Goal: Task Accomplishment & Management: Complete application form

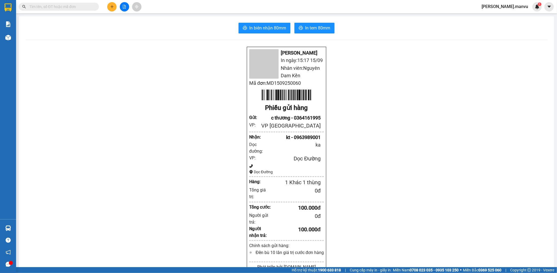
click at [110, 6] on button at bounding box center [111, 6] width 9 height 9
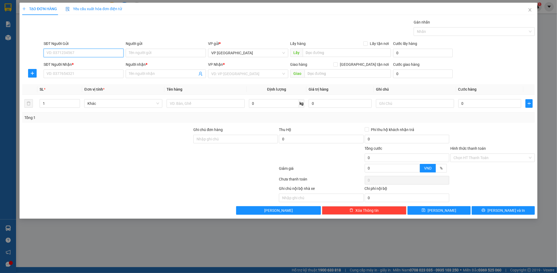
click at [67, 54] on input "SĐT Người Gửi" at bounding box center [84, 53] width 80 height 9
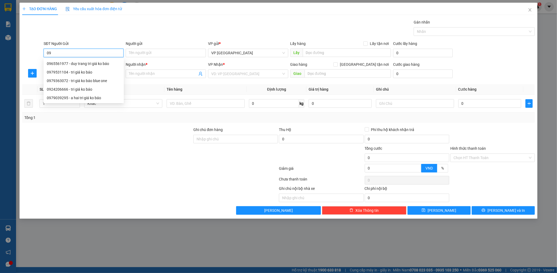
type input "0"
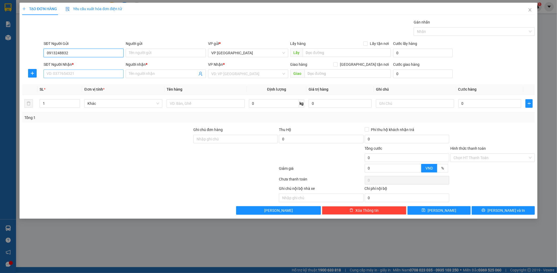
type input "0913248832"
click at [88, 71] on input "SĐT Người Nhận *" at bounding box center [84, 74] width 80 height 9
type input "0979347646"
click at [151, 76] on input "Người nhận *" at bounding box center [163, 74] width 68 height 6
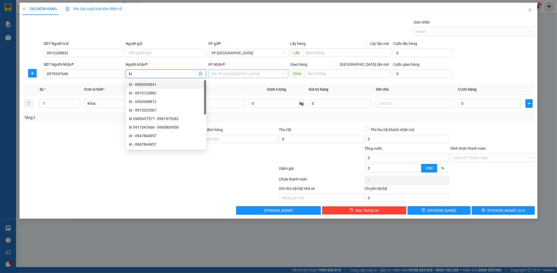
type input "kt"
click at [232, 77] on input "search" at bounding box center [246, 74] width 70 height 8
click at [229, 101] on div "Dọc Đường" at bounding box center [248, 102] width 74 height 6
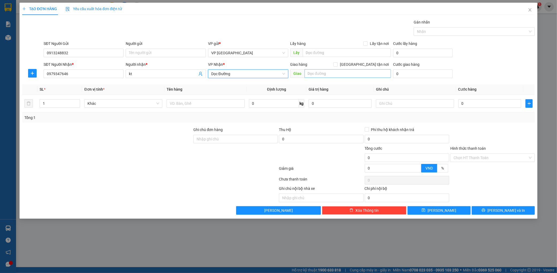
click at [316, 79] on div "Transit Pickup Surcharge Ids Transit Deliver Surcharge Ids Transit Deliver Surc…" at bounding box center [278, 117] width 513 height 196
click at [326, 72] on input "text" at bounding box center [348, 73] width 86 height 9
type input "ky đòng"
click at [180, 100] on input "text" at bounding box center [206, 103] width 78 height 9
type input "1 thùng"
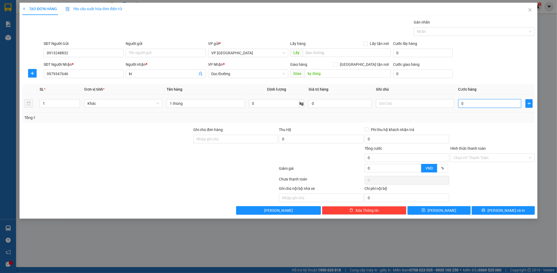
click at [474, 102] on input "0" at bounding box center [490, 103] width 63 height 9
type input "005"
type input "5"
type input "0.050"
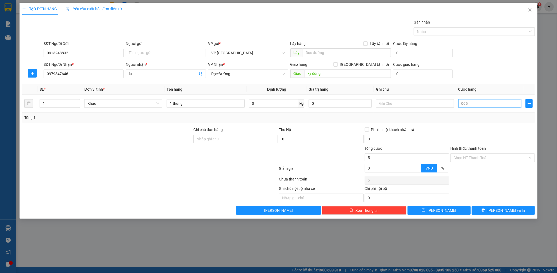
type input "50"
type input "00.500"
type input "500"
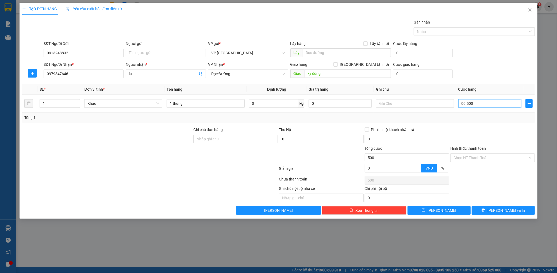
type input "0.005.000"
type input "5.000"
type input "000.050.000"
type input "50.000"
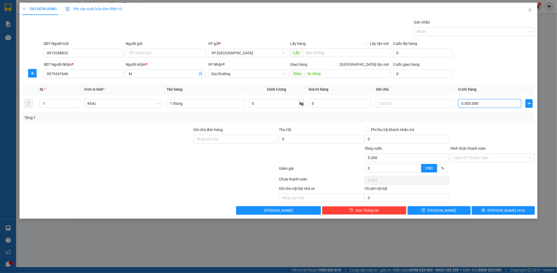
type input "50.000"
click at [184, 47] on div "Người gửi" at bounding box center [166, 45] width 80 height 8
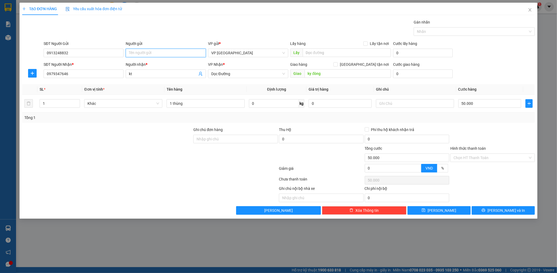
click at [180, 49] on input "Người gửi" at bounding box center [166, 53] width 80 height 9
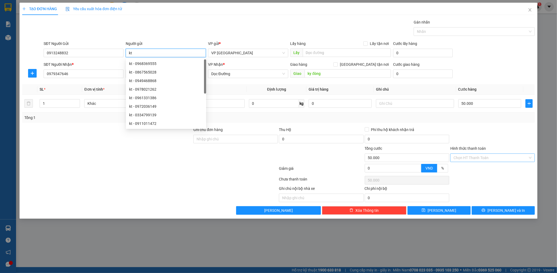
type input "kt"
click at [473, 159] on input "Hình thức thanh toán" at bounding box center [491, 158] width 74 height 8
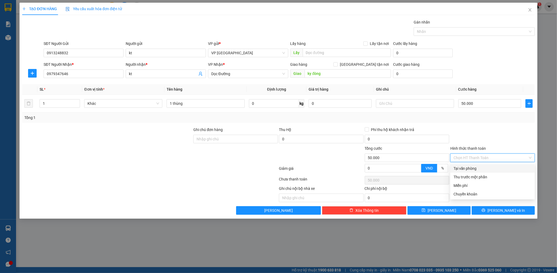
click at [465, 167] on div "Tại văn phòng" at bounding box center [493, 169] width 78 height 6
type input "0"
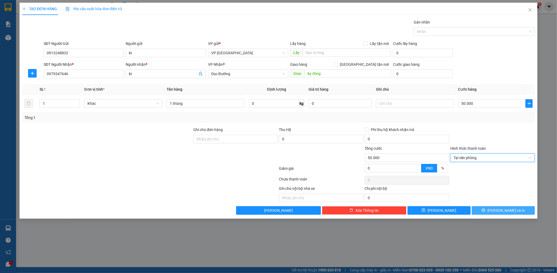
click at [502, 210] on span "[PERSON_NAME] và In" at bounding box center [506, 211] width 37 height 6
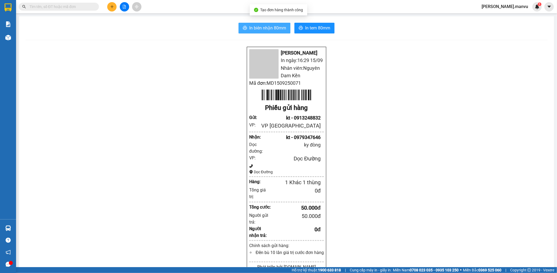
click at [264, 29] on span "In biên nhận 80mm" at bounding box center [267, 28] width 37 height 7
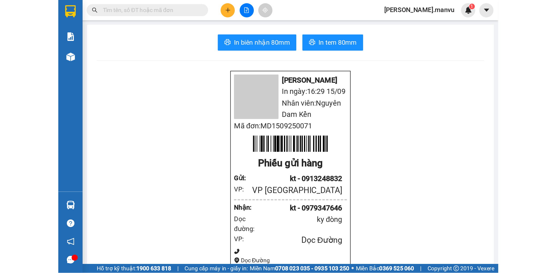
scroll to position [35, 0]
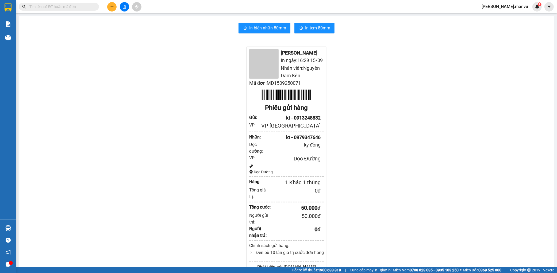
click at [109, 6] on button at bounding box center [111, 6] width 9 height 9
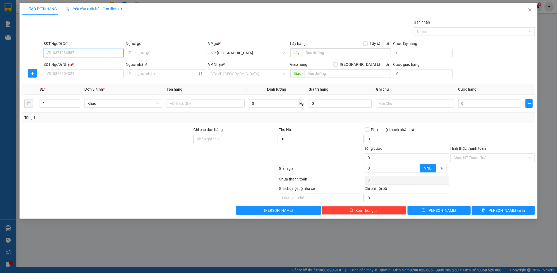
click at [78, 50] on input "SĐT Người Gửi" at bounding box center [84, 53] width 80 height 9
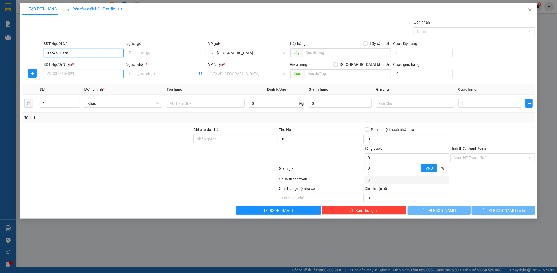
type input "0374531978"
click at [57, 75] on input "SĐT Người Nhận *" at bounding box center [84, 74] width 80 height 9
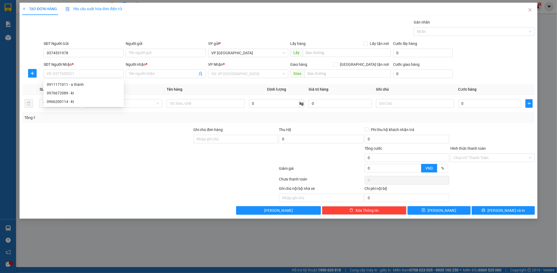
click at [79, 65] on div "SĐT Người Nhận *" at bounding box center [84, 65] width 80 height 6
click at [79, 70] on input "SĐT Người Nhận *" at bounding box center [84, 74] width 80 height 9
click at [88, 57] on input "0374531978" at bounding box center [84, 53] width 80 height 9
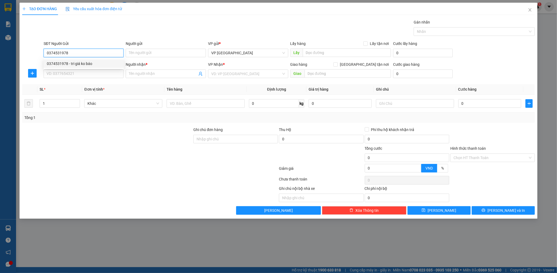
click at [77, 66] on div "0374531978 - tri giá ko báo" at bounding box center [84, 63] width 80 height 9
type input "tri giá ko báo"
click at [65, 77] on input "SĐT Người Nhận *" at bounding box center [84, 74] width 80 height 9
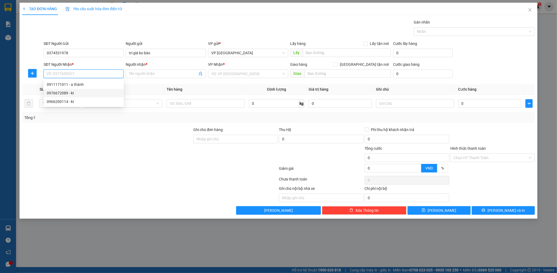
click at [74, 95] on div "0976672089 - kt" at bounding box center [84, 93] width 74 height 6
type input "0976672089"
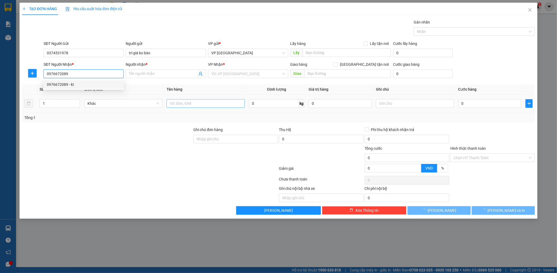
type input "kt"
type input "ky phương"
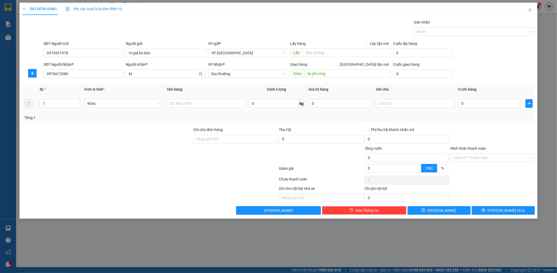
click at [205, 109] on td at bounding box center [206, 104] width 82 height 18
click at [209, 108] on input "text" at bounding box center [206, 103] width 78 height 9
type input "1 hộp"
click at [469, 105] on input "0" at bounding box center [490, 103] width 63 height 9
type input "005"
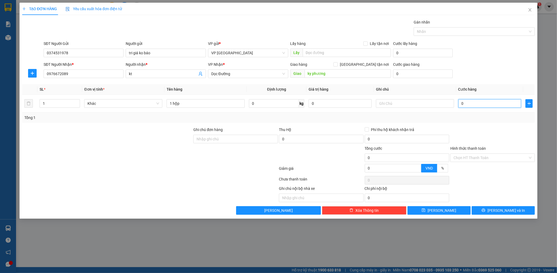
type input "5"
type input "0.050"
type input "50"
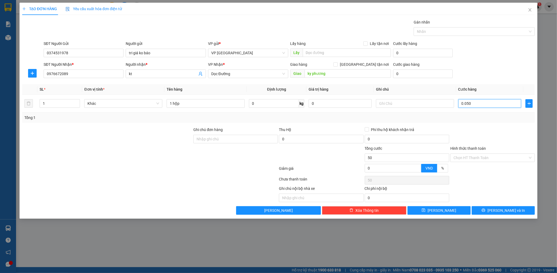
type input "00.500"
type input "500"
type input "0.005.000"
type input "5.000"
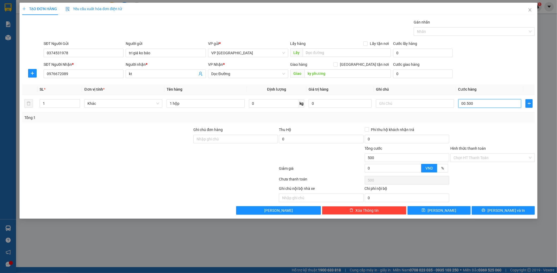
type input "5.000"
type input "000.050.000"
type input "50.000"
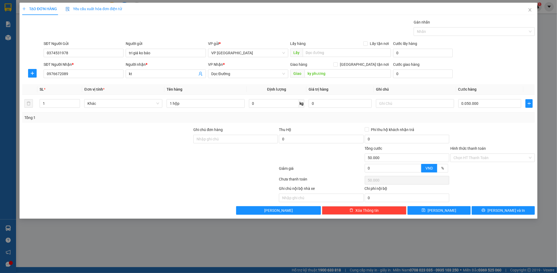
type input "50.000"
click at [482, 63] on div "SĐT Người Nhận * 0976672089 Người nhận * kt VP Nhận * Dọc Đường Giao hàng [GEOG…" at bounding box center [290, 71] width 494 height 19
click at [474, 158] on input "Hình thức thanh toán" at bounding box center [491, 158] width 74 height 8
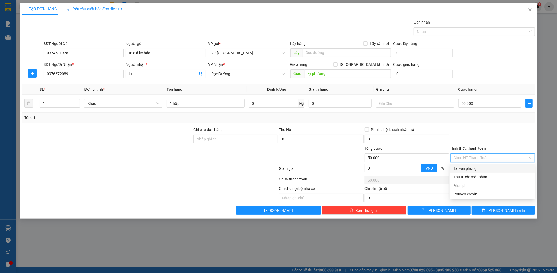
click at [468, 170] on div "Tại văn phòng" at bounding box center [493, 169] width 78 height 6
type input "0"
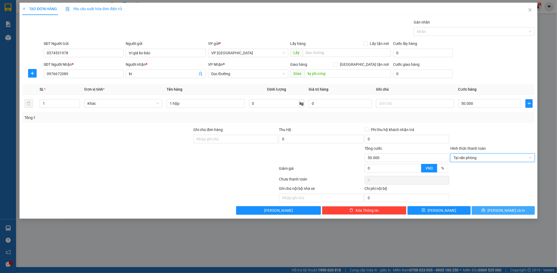
drag, startPoint x: 497, startPoint y: 209, endPoint x: 497, endPoint y: 205, distance: 3.5
click at [497, 209] on button "[PERSON_NAME] và In" at bounding box center [503, 210] width 63 height 9
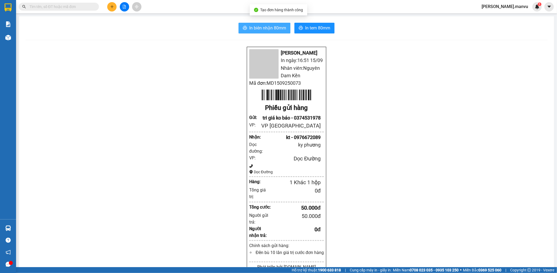
click at [272, 29] on span "In biên nhận 80mm" at bounding box center [267, 28] width 37 height 7
click at [310, 25] on span "In tem 80mm" at bounding box center [317, 28] width 25 height 7
click at [109, 4] on button at bounding box center [111, 6] width 9 height 9
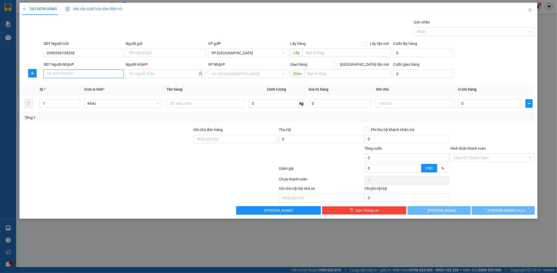
click at [97, 71] on input "SĐT Người Nhận *" at bounding box center [84, 74] width 80 height 9
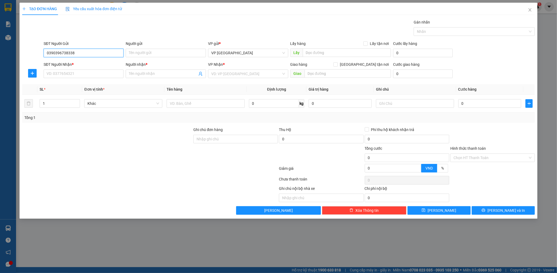
click at [57, 55] on input "0390396738338" at bounding box center [84, 53] width 80 height 9
click at [52, 54] on input "0390396738338" at bounding box center [84, 53] width 80 height 9
click at [53, 54] on input "0390396738338" at bounding box center [84, 53] width 80 height 9
type input "0396738338"
click at [54, 74] on input "SĐT Người Nhận *" at bounding box center [84, 74] width 80 height 9
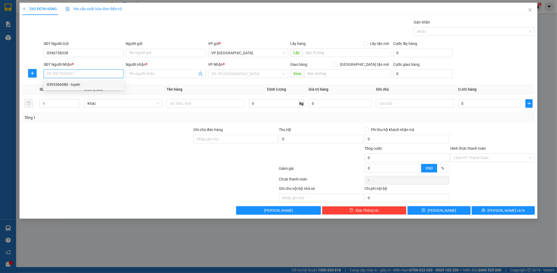
click at [76, 87] on div "0393366086 - tuyen" at bounding box center [84, 85] width 74 height 6
type input "0393366086"
type input "tuyen"
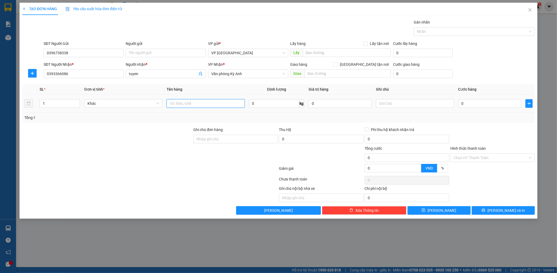
click at [215, 101] on input "text" at bounding box center [206, 103] width 78 height 9
click at [217, 100] on input "text" at bounding box center [206, 103] width 78 height 9
type input "2 thùng"
click at [479, 105] on input "0" at bounding box center [490, 103] width 63 height 9
type input "001"
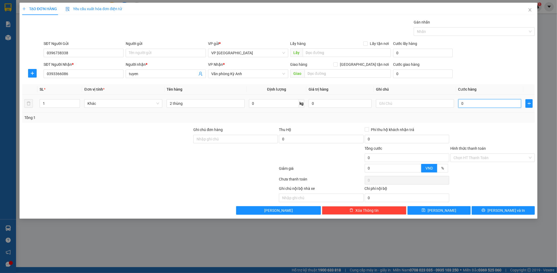
type input "1"
type input "0.010"
type input "10"
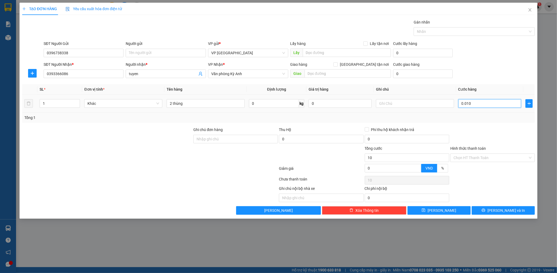
type input "001"
type input "1"
type input "00"
type input "0"
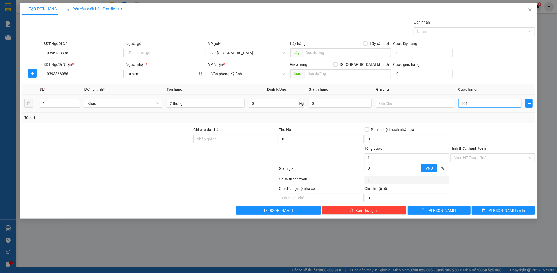
type input "0"
type input "002"
type input "2"
type input "0.020"
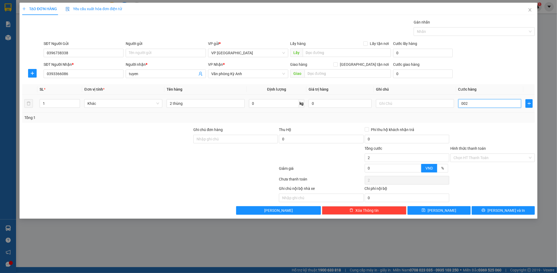
type input "20"
type input "00.200"
type input "200"
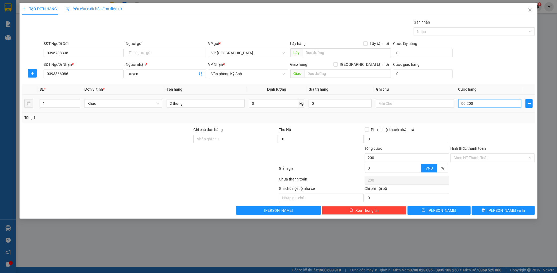
type input "0.002.000"
type input "2.000"
type input "000.020.000"
type input "20.000"
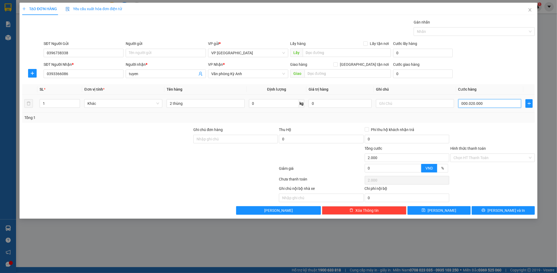
type input "20.000"
type input "00.000.200.000"
type input "200.000"
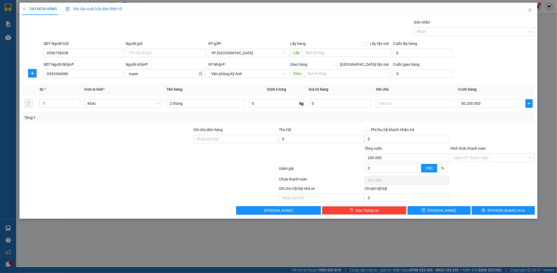
type input "200.000"
click at [466, 60] on form "SĐT Người Gửi 0396738338 Người gửi Tên người gửi VP gửi * VP Mỹ Đình Lấy hàng L…" at bounding box center [278, 61] width 513 height 40
click at [505, 210] on span "[PERSON_NAME] và In" at bounding box center [506, 211] width 37 height 6
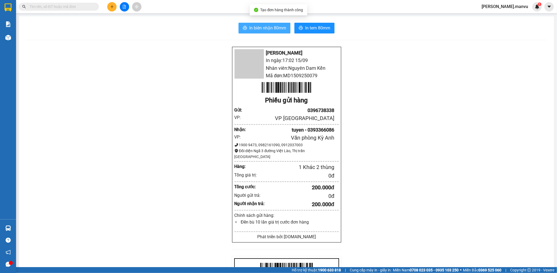
click at [265, 28] on span "In biên nhận 80mm" at bounding box center [267, 28] width 37 height 7
click at [110, 13] on div "Kết quả tìm kiếm ( 0 ) Bộ lọc Gửi 3 ngày gần nhất No Data nguyen.manvu 1" at bounding box center [278, 6] width 557 height 13
click at [109, 9] on button at bounding box center [111, 6] width 9 height 9
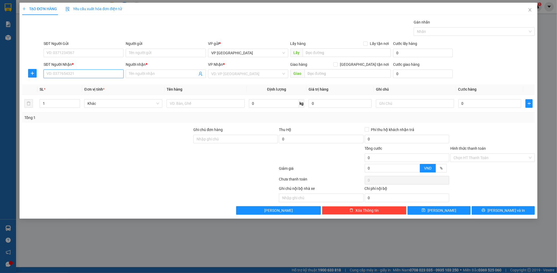
click at [79, 74] on input "SĐT Người Nhận *" at bounding box center [84, 74] width 80 height 9
click at [63, 55] on input "SĐT Người Gửi" at bounding box center [84, 53] width 80 height 9
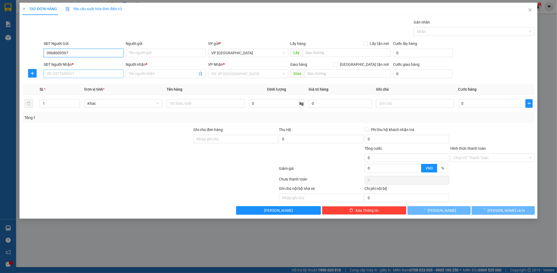
type input "0968009597"
click at [90, 73] on input "SĐT Người Nhận *" at bounding box center [84, 74] width 80 height 9
click at [82, 57] on div "SĐT Người Gửi 0968009597" at bounding box center [84, 50] width 80 height 19
click at [84, 56] on input "0968009597" at bounding box center [84, 53] width 80 height 9
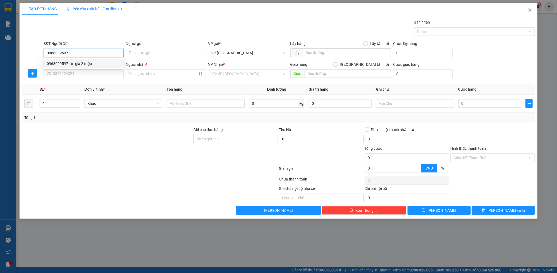
click at [88, 63] on div "0968009597 - tri giá 2 triệu" at bounding box center [84, 64] width 74 height 6
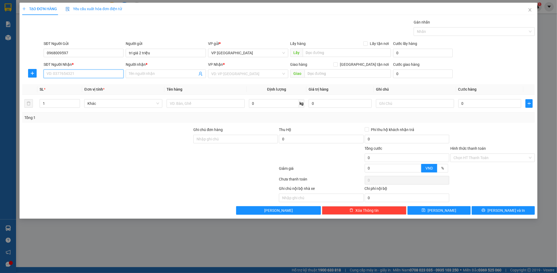
click at [74, 73] on input "SĐT Người Nhận *" at bounding box center [84, 74] width 80 height 9
click at [152, 51] on input "tri giá 2 triệu" at bounding box center [166, 53] width 80 height 9
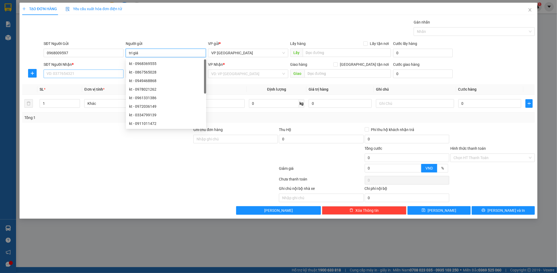
type input "tri giá"
click at [88, 73] on input "SĐT Người Nhận *" at bounding box center [84, 74] width 80 height 9
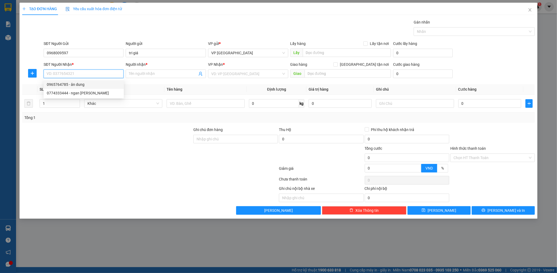
click at [83, 82] on div "0965764785 - ân dung" at bounding box center [84, 85] width 74 height 6
type input "0965764785"
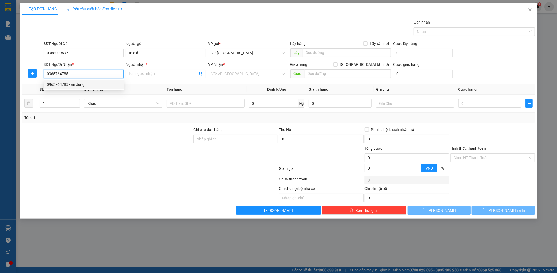
type input "ân dung"
type input "ka"
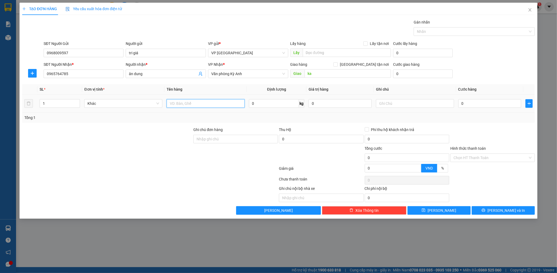
click at [177, 104] on input "text" at bounding box center [206, 103] width 78 height 9
type input "1 hộp"
drag, startPoint x: 469, startPoint y: 97, endPoint x: 471, endPoint y: 100, distance: 4.0
click at [471, 100] on td "0" at bounding box center [489, 104] width 67 height 18
click at [471, 101] on input "0" at bounding box center [490, 103] width 63 height 9
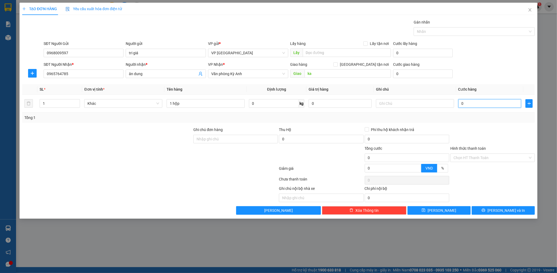
type input "005"
type input "5"
type input "0.050"
type input "50"
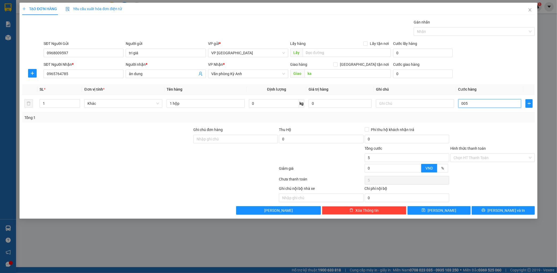
type input "50"
type input "00.500"
type input "500"
type input "0.005.000"
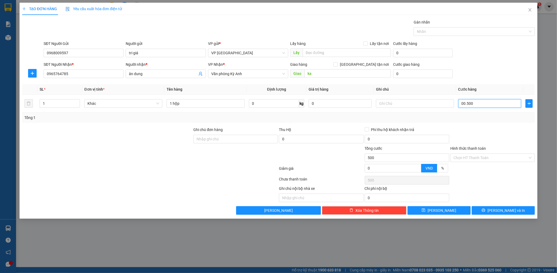
type input "5.000"
type input "000.050.000"
type input "50.000"
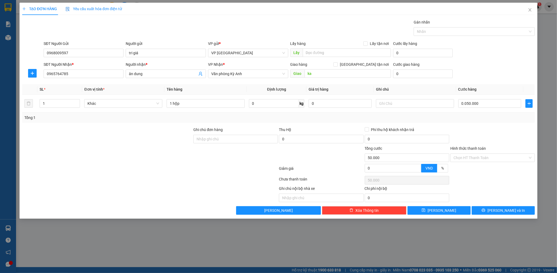
type input "50.000"
click at [469, 77] on div "SĐT Người Nhận * 0965764785 Người nhận * ân dung VP Nhận * Văn phòng Kỳ Anh Gia…" at bounding box center [290, 71] width 494 height 19
click at [507, 207] on button "[PERSON_NAME] và In" at bounding box center [503, 210] width 63 height 9
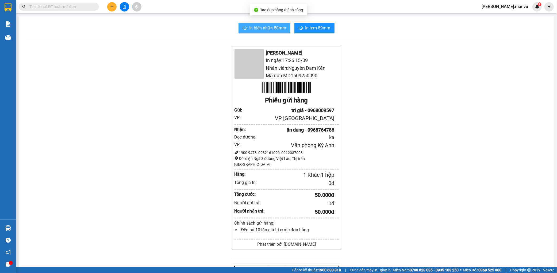
click at [251, 25] on span "In biên nhận 80mm" at bounding box center [267, 28] width 37 height 7
